Goal: Obtain resource: Obtain resource

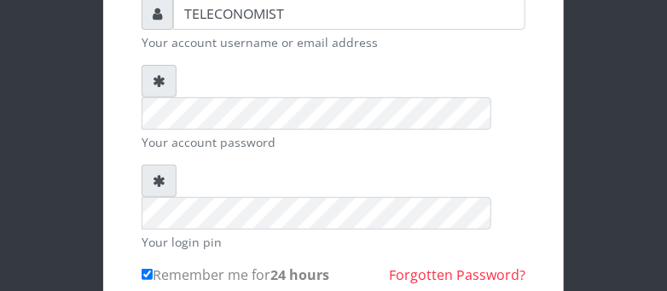
scroll to position [180, 0]
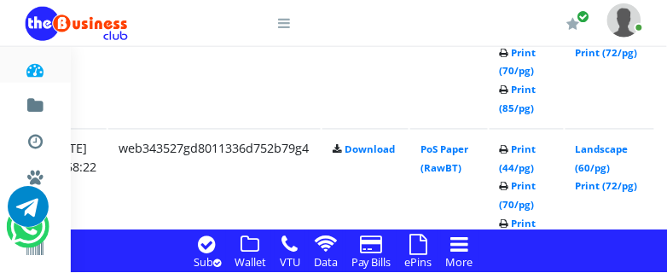
scroll to position [2447, 355]
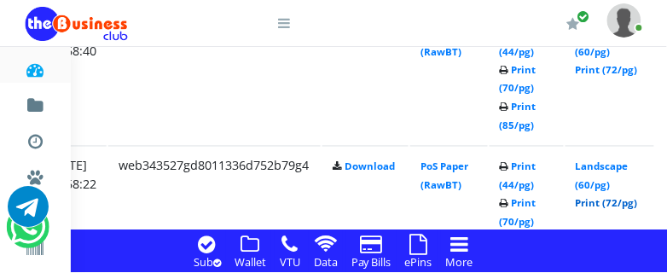
click at [624, 204] on link "Print (72/pg)" at bounding box center [607, 203] width 62 height 13
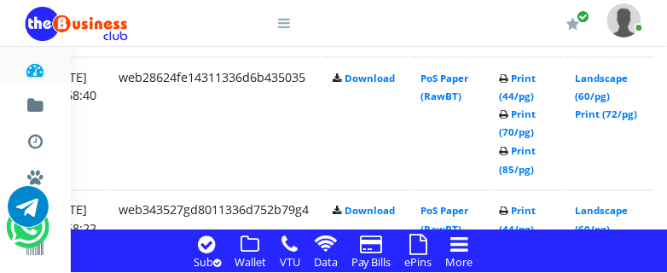
scroll to position [2358, 355]
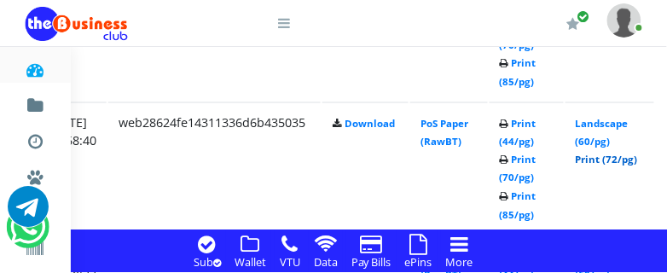
click at [625, 157] on link "Print (72/pg)" at bounding box center [607, 160] width 62 height 13
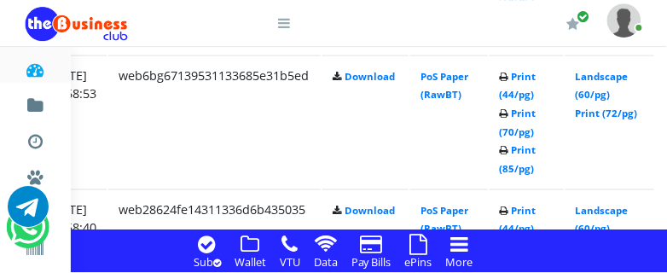
scroll to position [2267, 355]
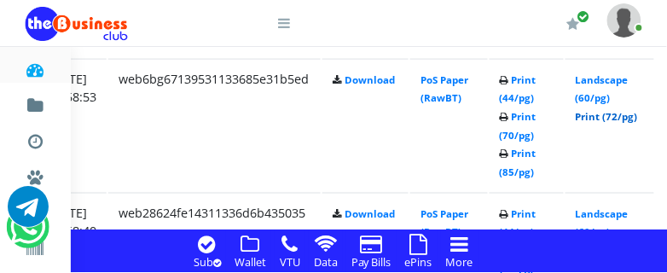
click at [638, 114] on link "Print (72/pg)" at bounding box center [607, 116] width 62 height 13
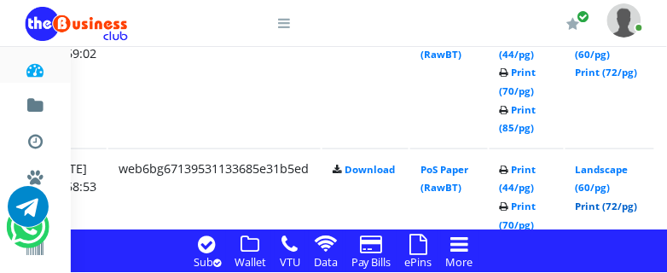
scroll to position [2132, 355]
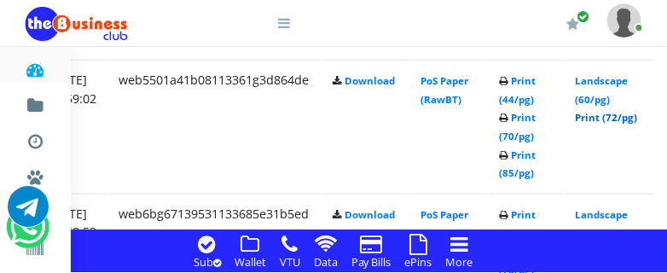
click at [634, 117] on link "Print (72/pg)" at bounding box center [607, 117] width 62 height 13
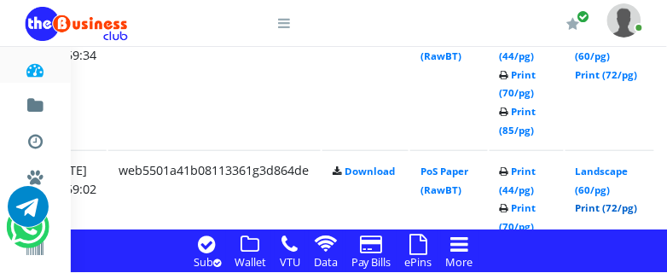
scroll to position [1997, 355]
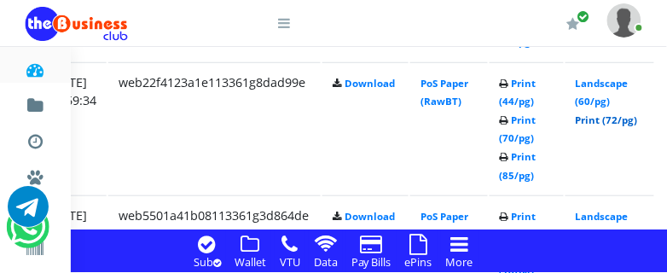
click at [626, 116] on link "Print (72/pg)" at bounding box center [607, 119] width 62 height 13
click at [622, 118] on link "Print (72/pg)" at bounding box center [607, 119] width 62 height 13
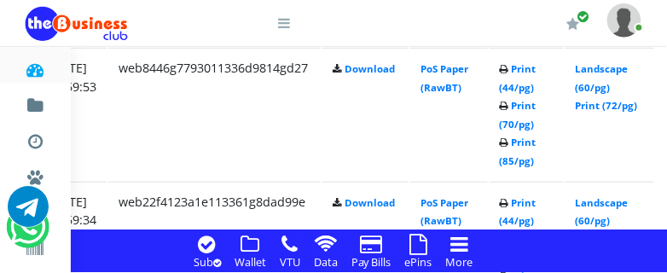
scroll to position [1862, 355]
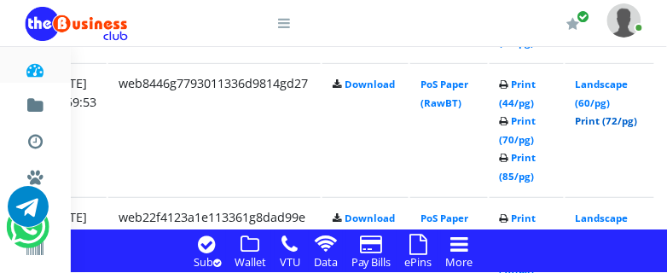
click at [638, 123] on link "Print (72/pg)" at bounding box center [607, 120] width 62 height 13
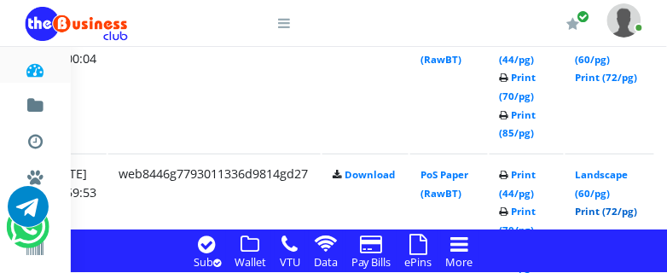
scroll to position [1727, 355]
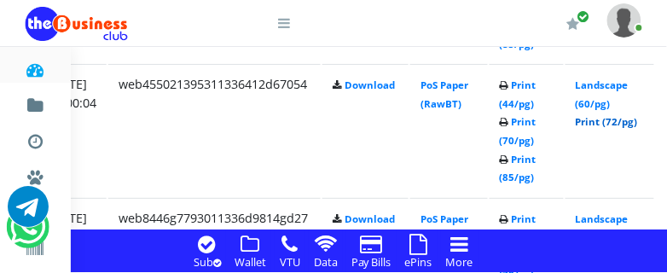
click at [636, 121] on link "Print (72/pg)" at bounding box center [607, 121] width 62 height 13
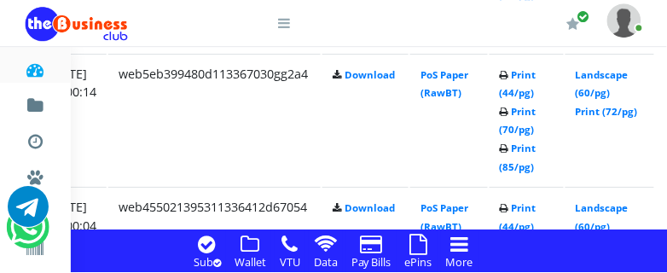
scroll to position [1591, 355]
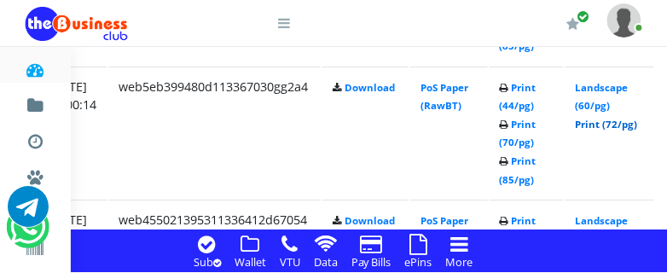
click at [634, 124] on link "Print (72/pg)" at bounding box center [607, 124] width 62 height 13
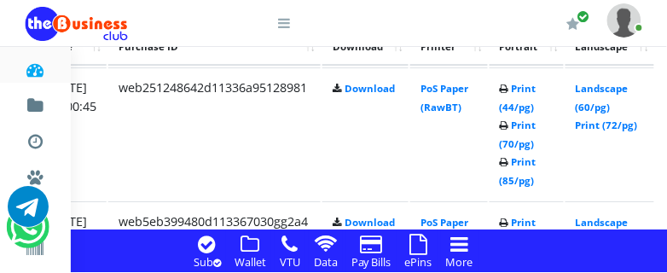
scroll to position [1411, 355]
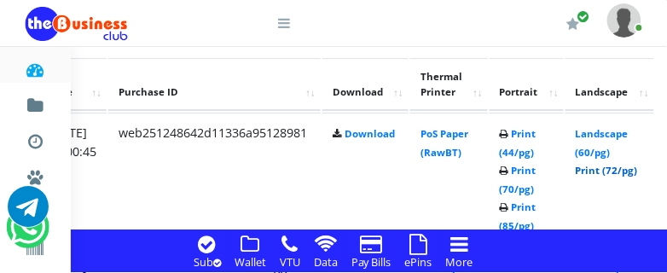
click at [627, 172] on link "Print (72/pg)" at bounding box center [607, 170] width 62 height 13
